Goal: Task Accomplishment & Management: Complete application form

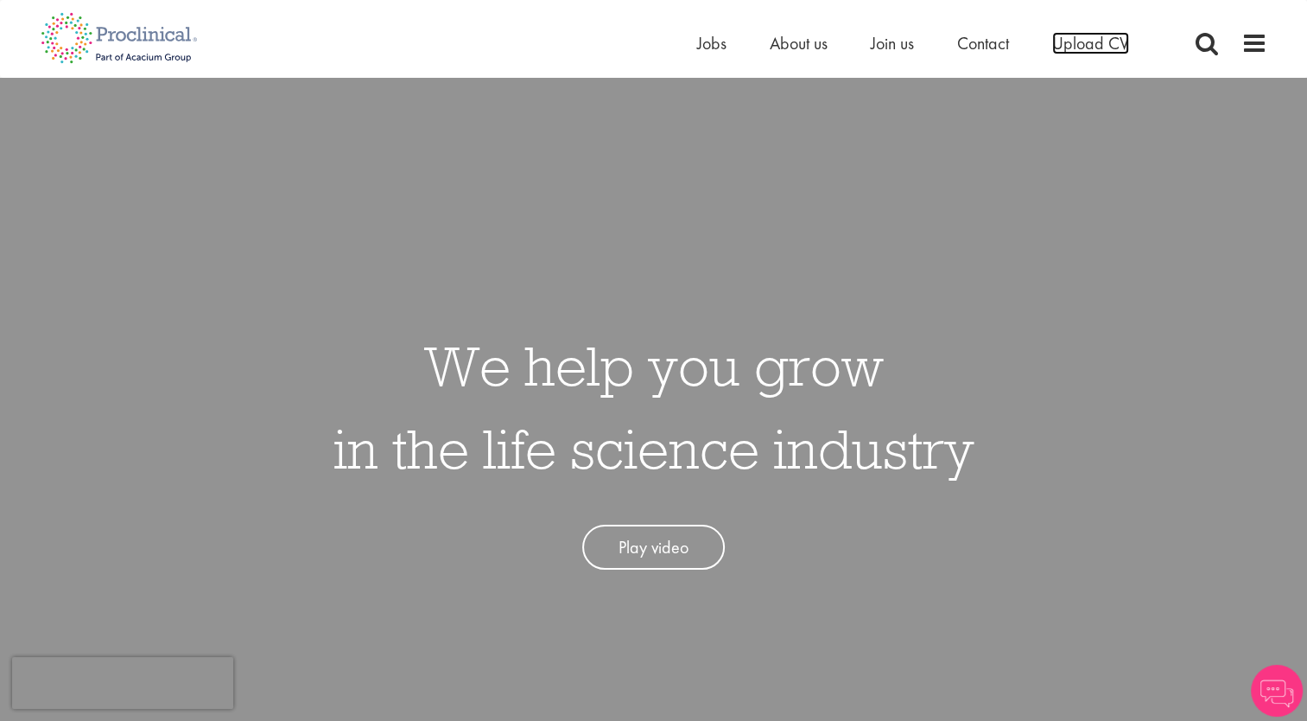
click at [1071, 43] on span "Upload CV" at bounding box center [1090, 43] width 77 height 22
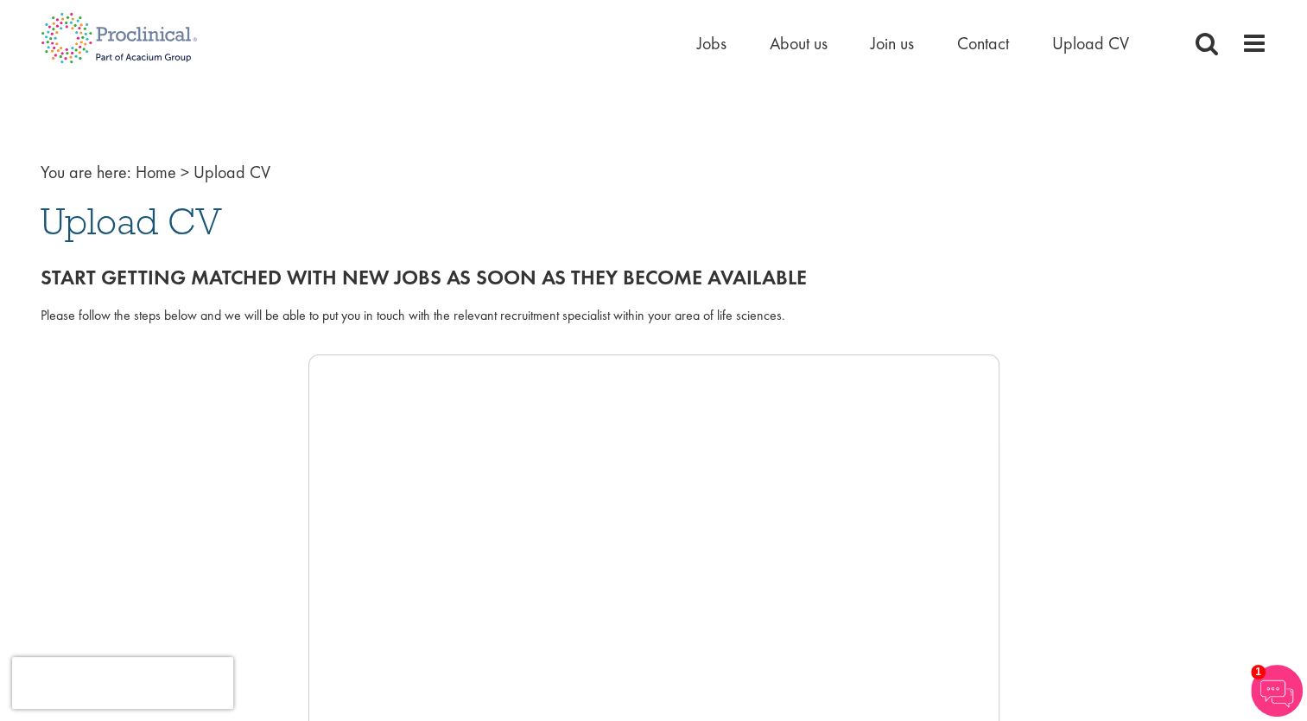
click at [129, 228] on span "Upload CV" at bounding box center [131, 221] width 181 height 47
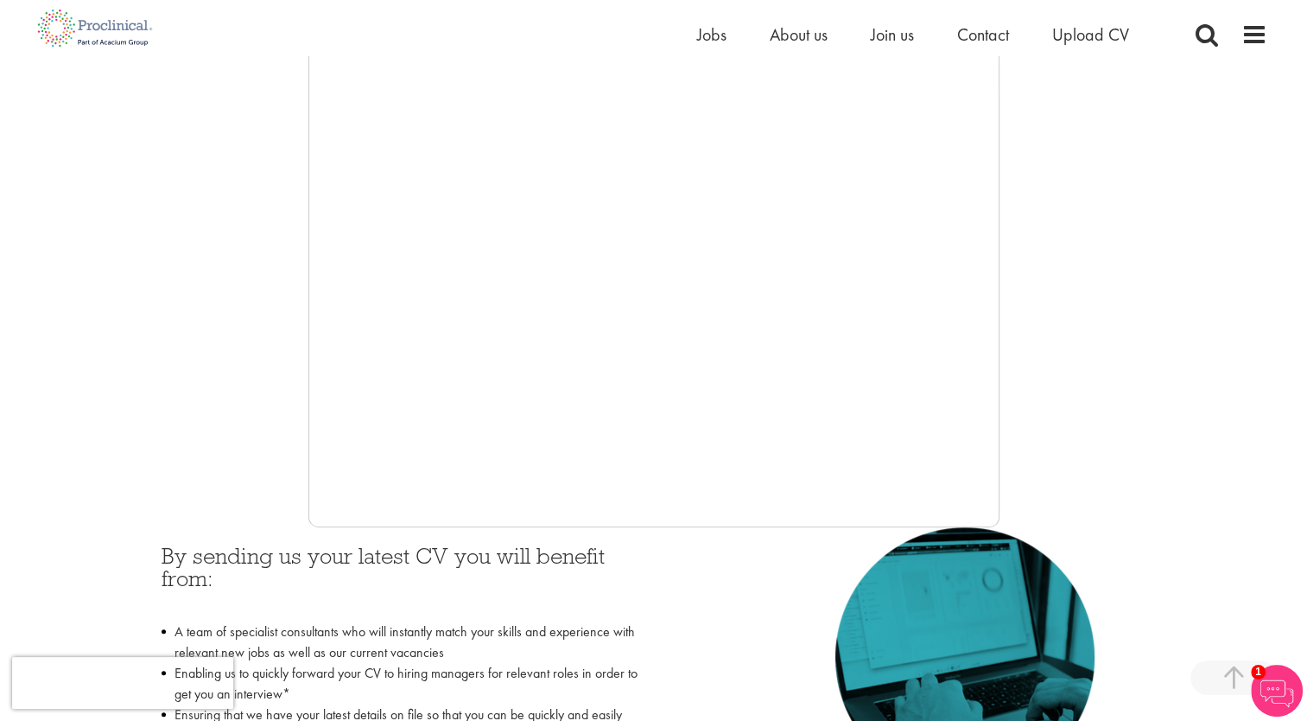
scroll to position [259, 0]
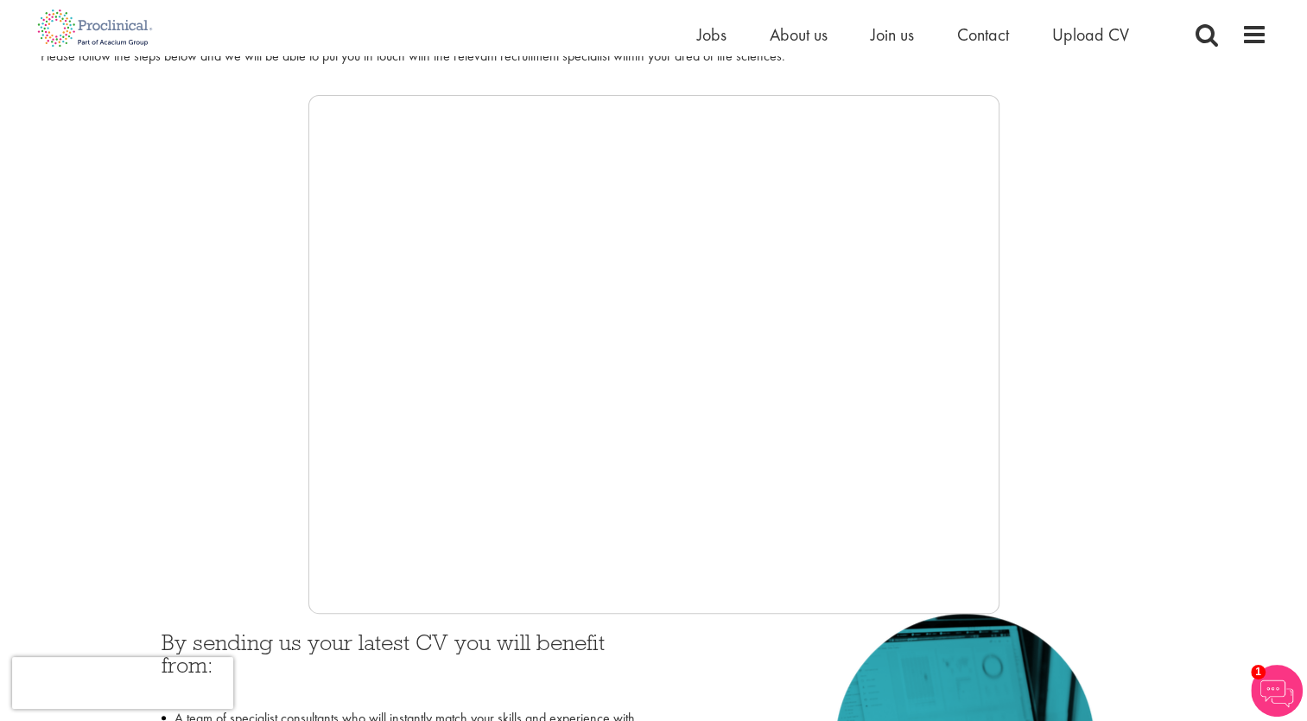
drag, startPoint x: 174, startPoint y: 424, endPoint x: 281, endPoint y: 402, distance: 109.5
click at [176, 424] on div at bounding box center [654, 354] width 1227 height 518
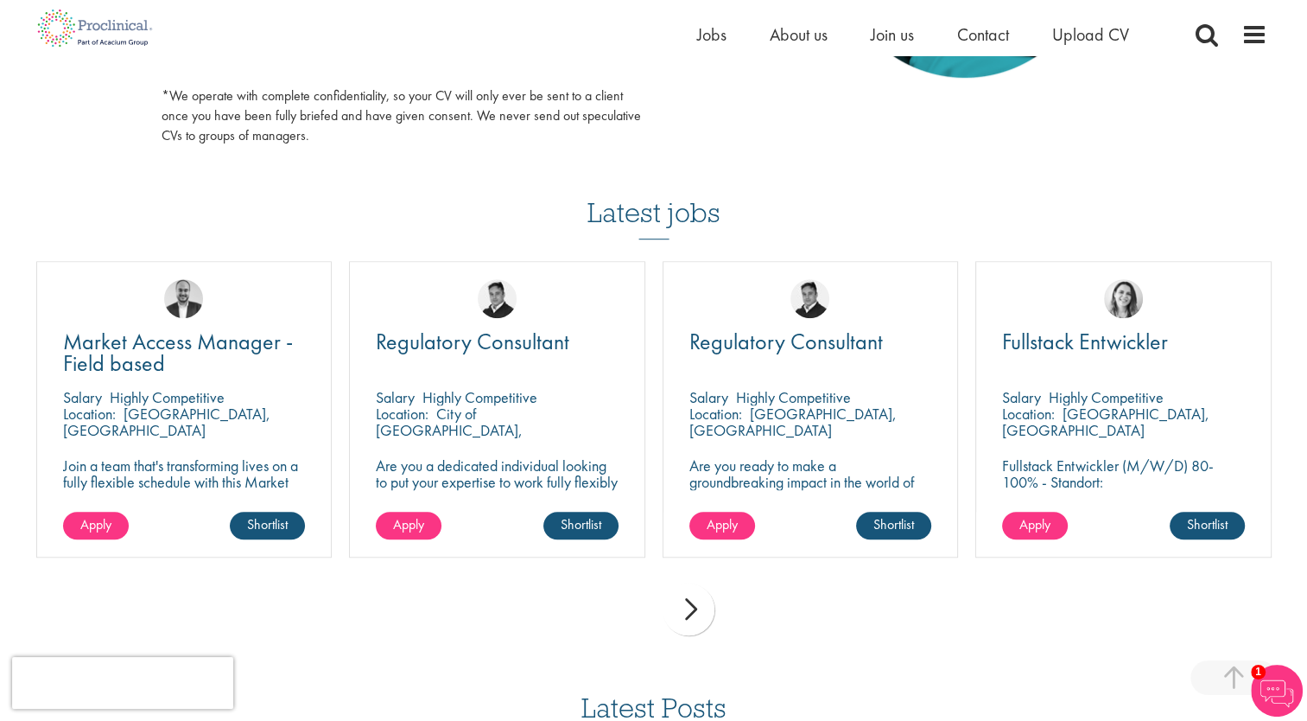
scroll to position [864, 0]
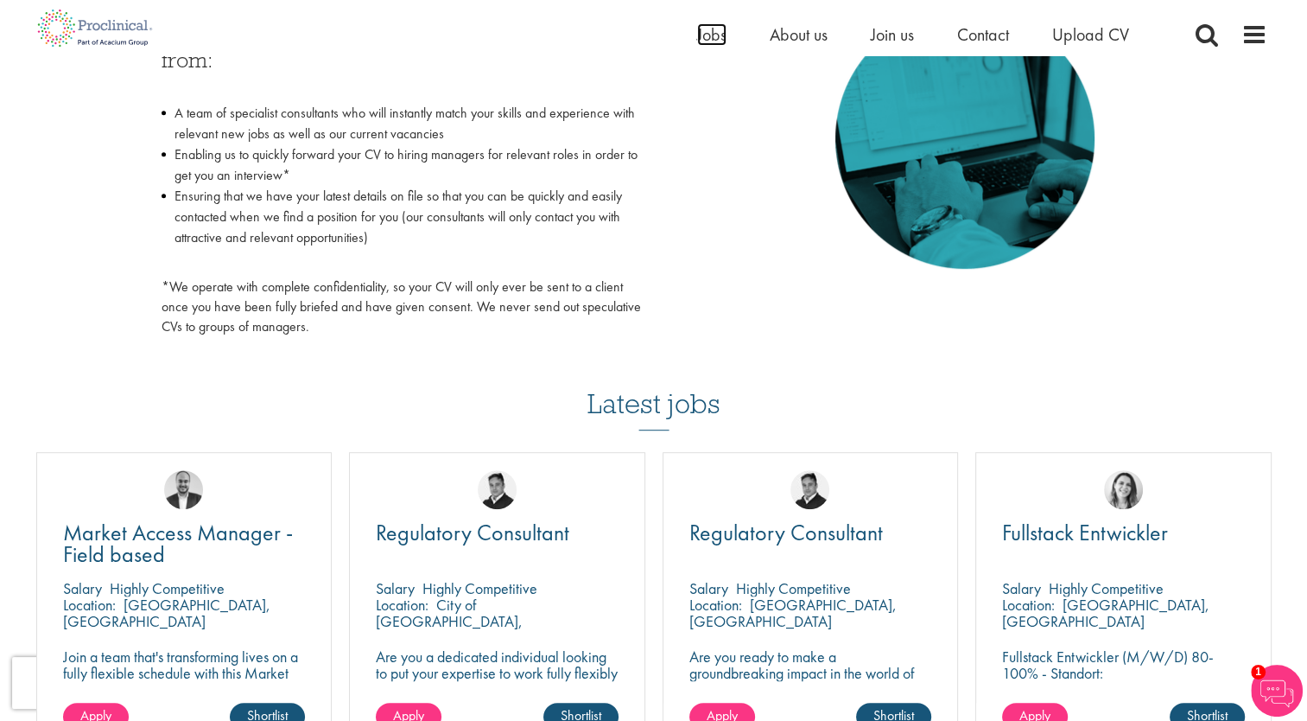
click at [722, 36] on span "Jobs" at bounding box center [711, 34] width 29 height 22
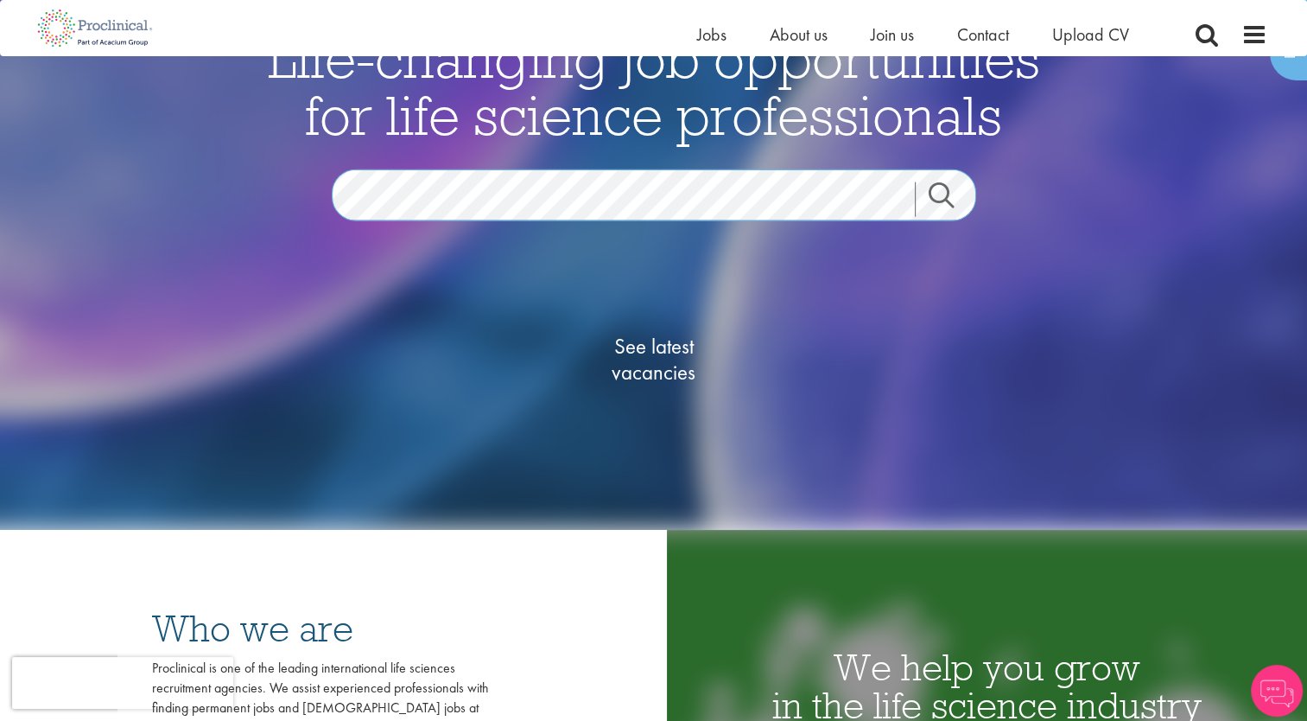
scroll to position [259, 0]
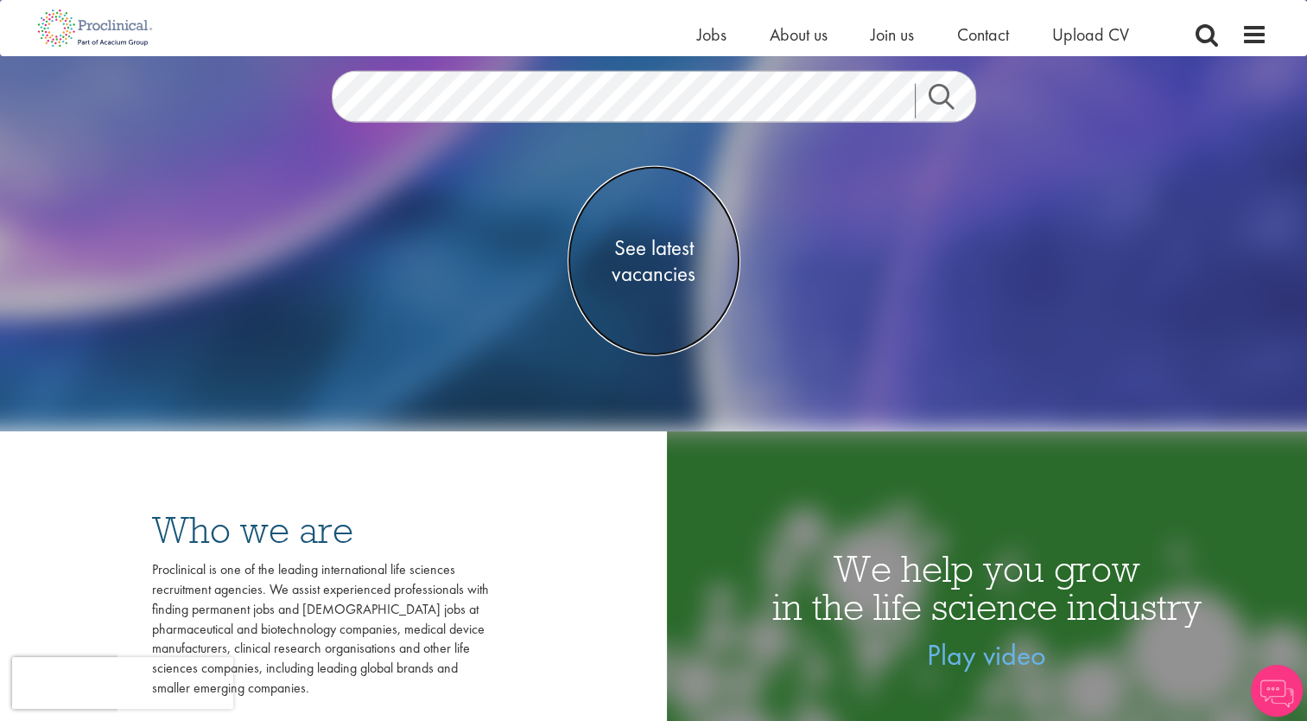
click at [640, 264] on span "See latest vacancies" at bounding box center [654, 260] width 173 height 52
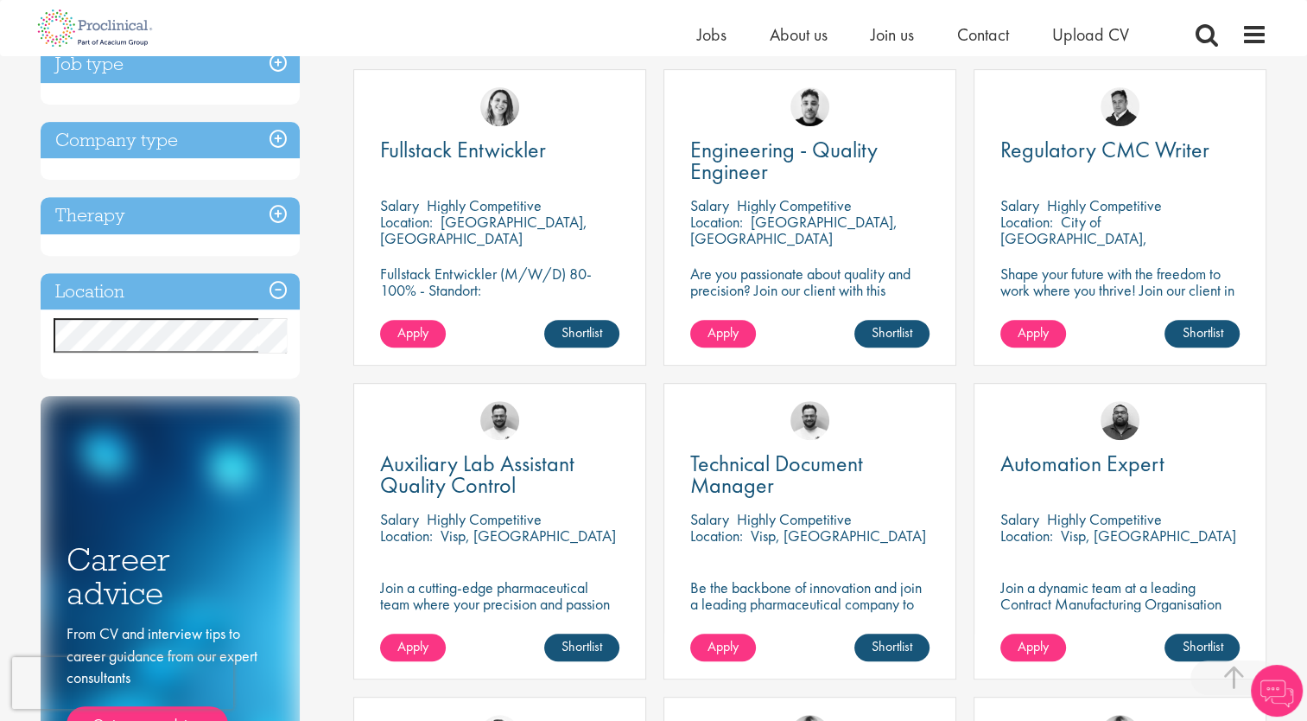
scroll to position [605, 0]
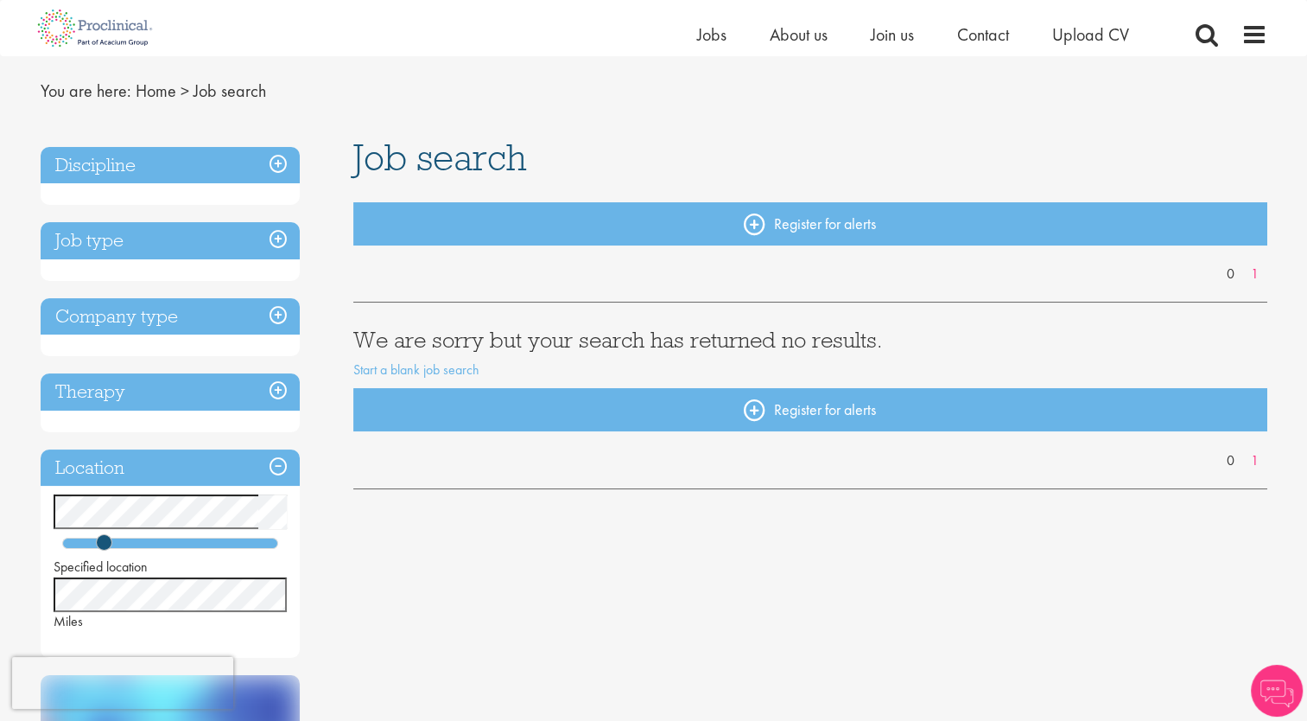
scroll to position [86, 0]
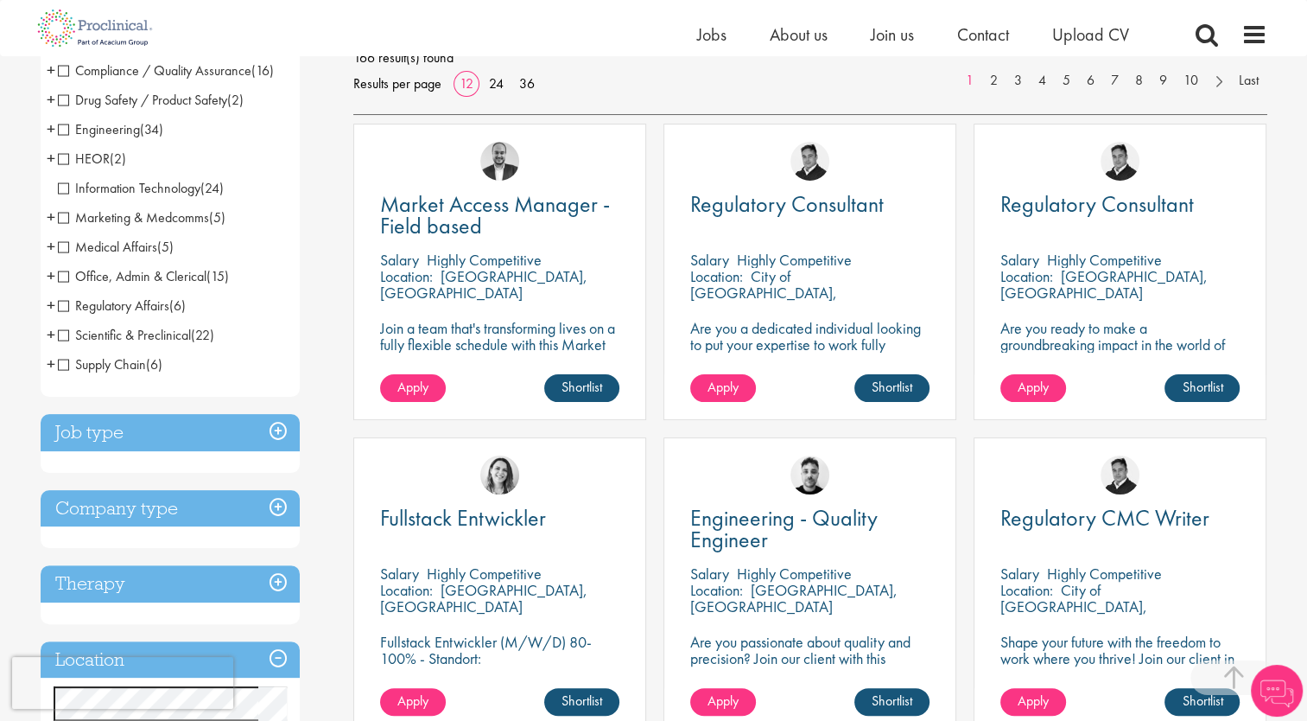
scroll to position [432, 0]
